Goal: Information Seeking & Learning: Learn about a topic

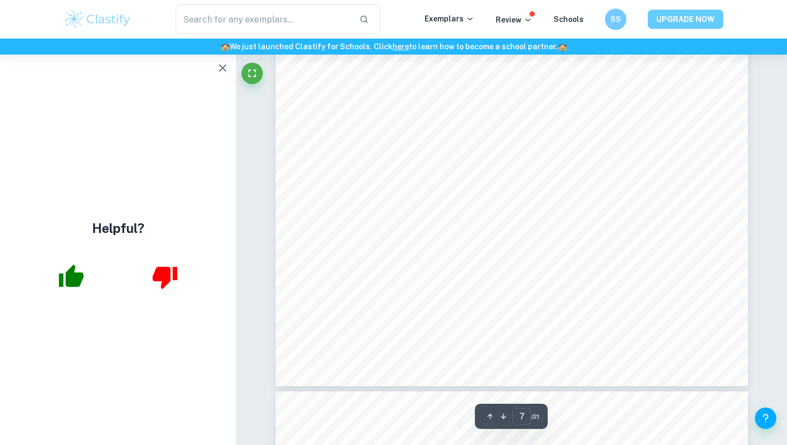
scroll to position [4124, 0]
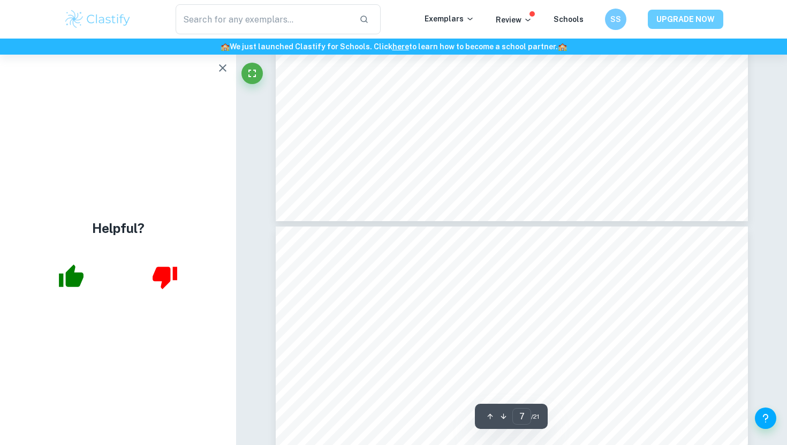
type input "8"
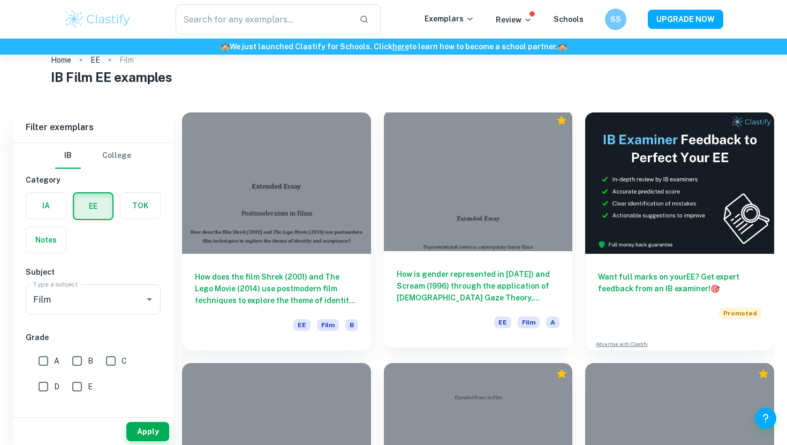
scroll to position [29, 0]
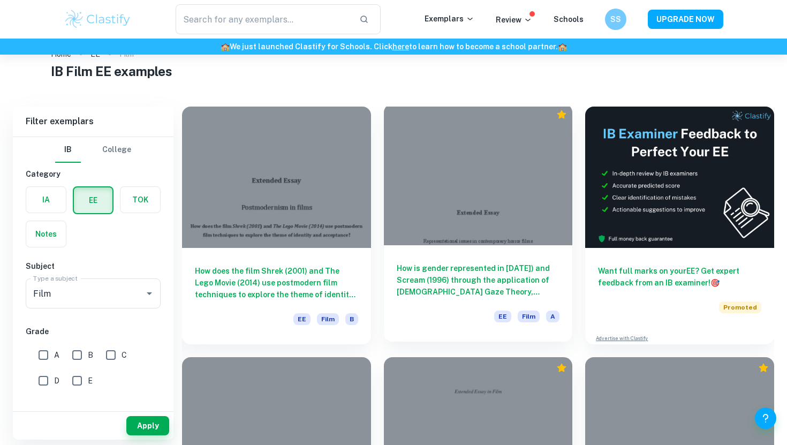
click at [511, 233] on div at bounding box center [478, 174] width 189 height 141
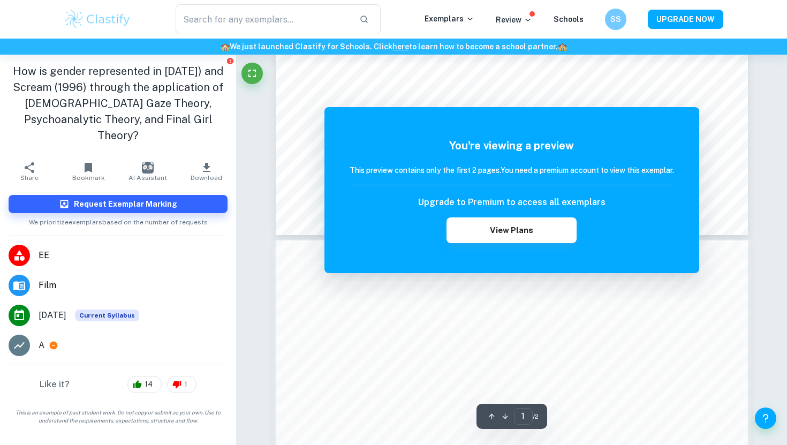
scroll to position [393, 0]
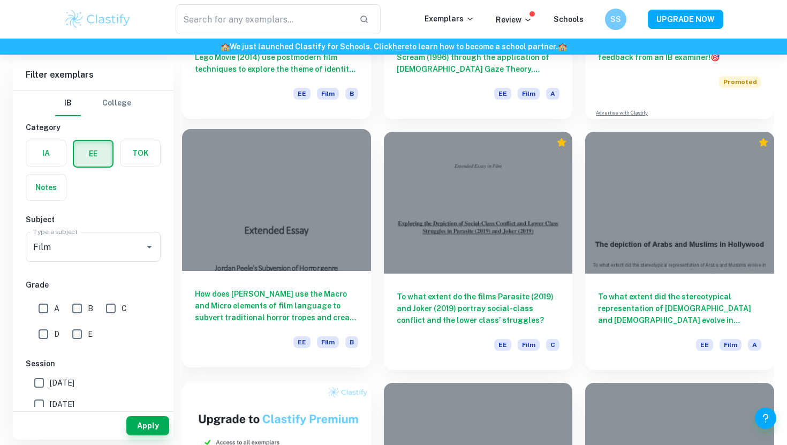
scroll to position [278, 0]
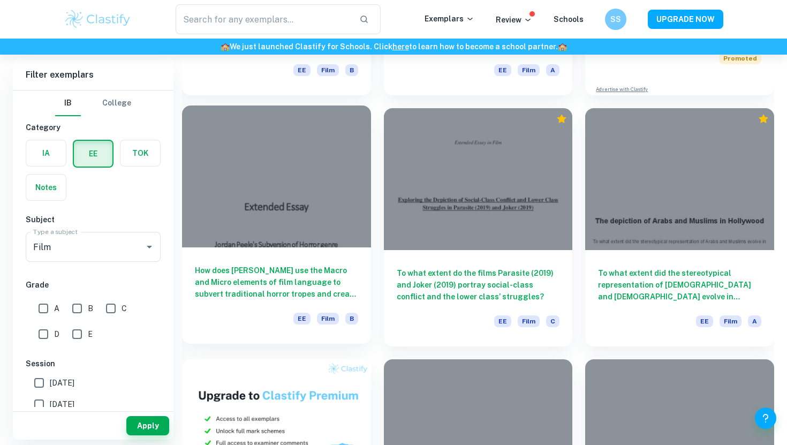
click at [278, 217] on div at bounding box center [276, 175] width 189 height 141
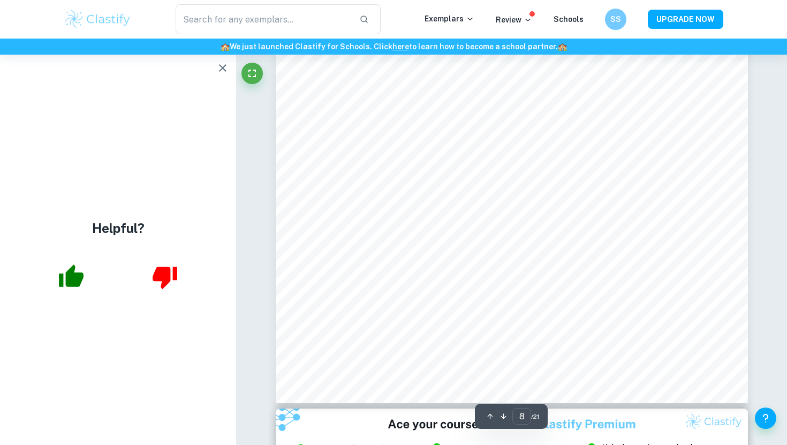
scroll to position [4707, 0]
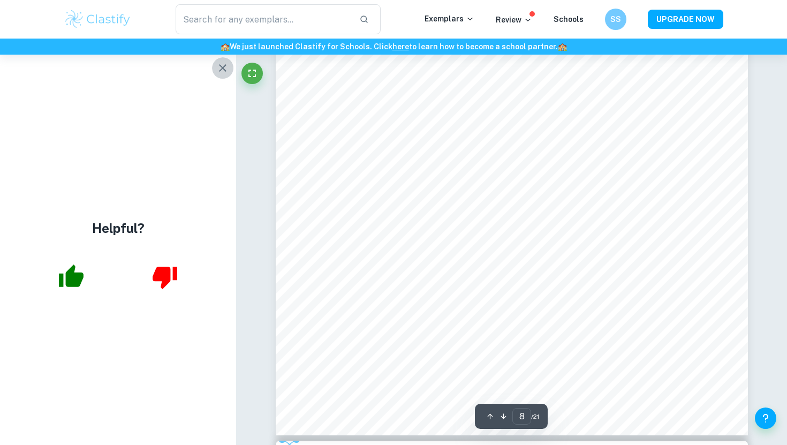
click at [225, 69] on icon "button" at bounding box center [222, 68] width 13 height 13
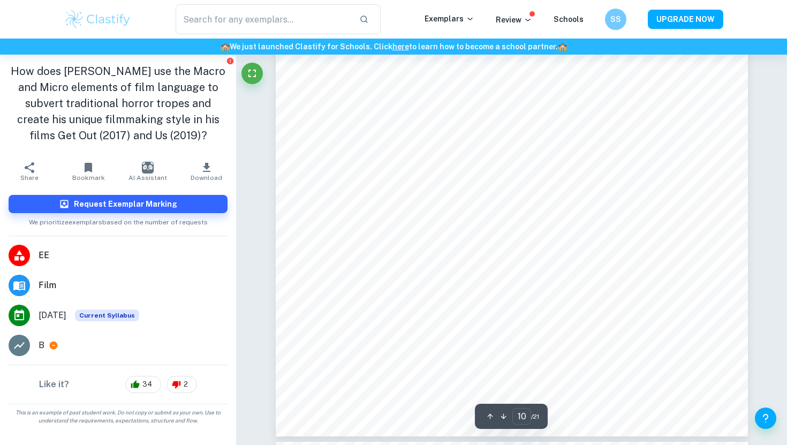
scroll to position [6048, 0]
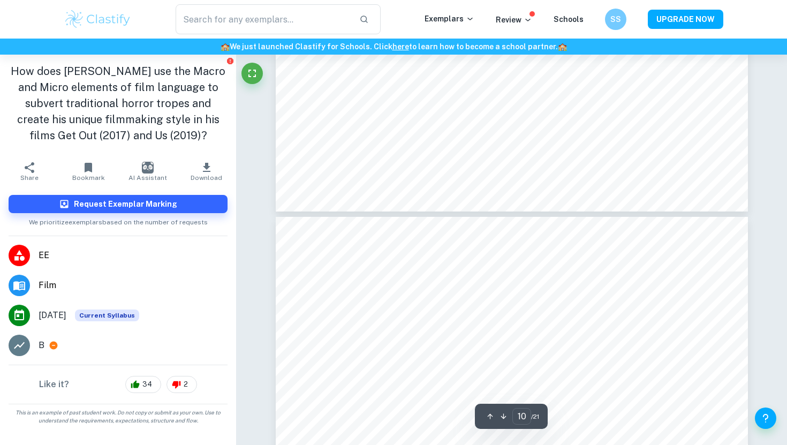
type input "11"
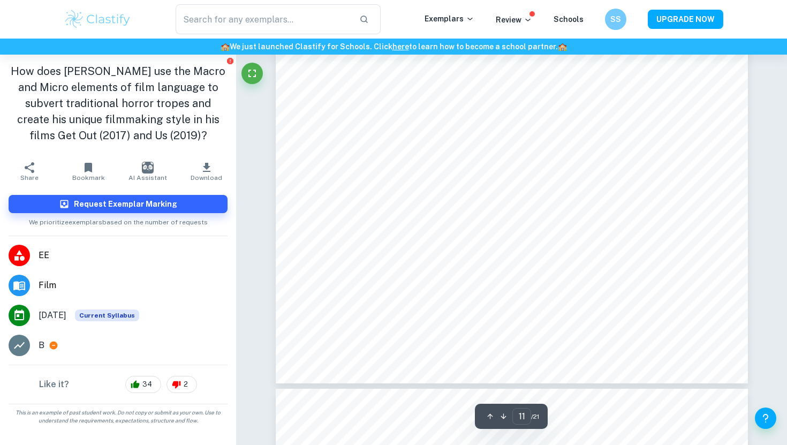
scroll to position [6691, 0]
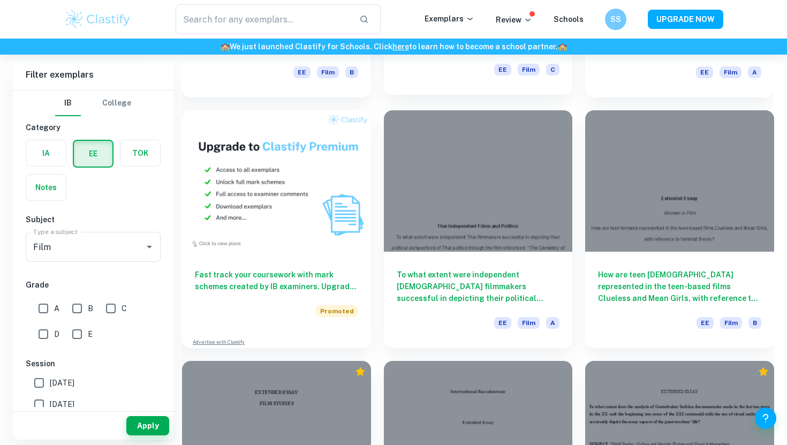
scroll to position [528, 0]
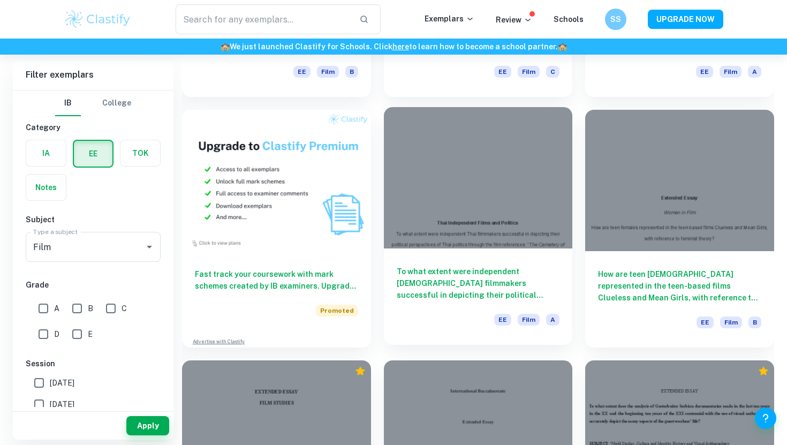
click at [493, 219] on div at bounding box center [478, 177] width 189 height 141
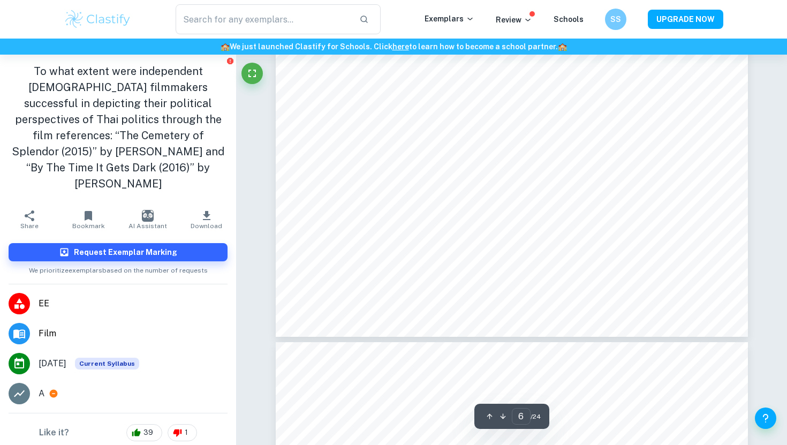
scroll to position [3916, 0]
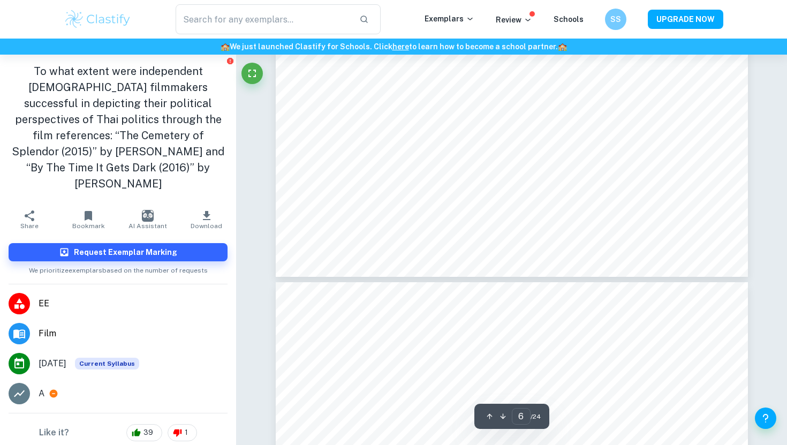
type input "7"
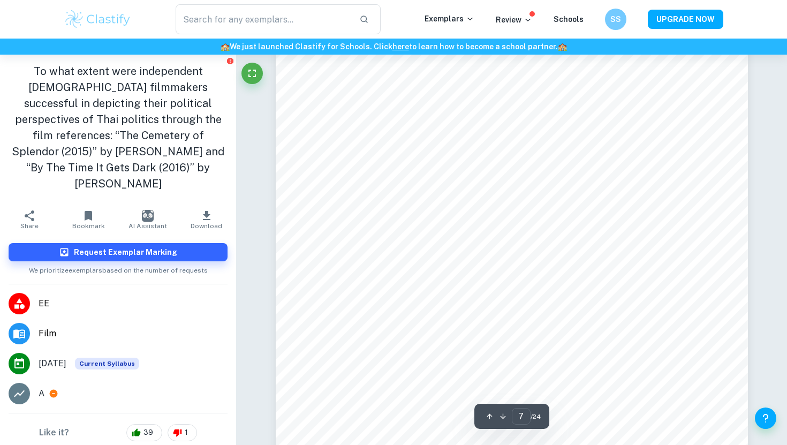
scroll to position [4416, 0]
